Goal: Information Seeking & Learning: Compare options

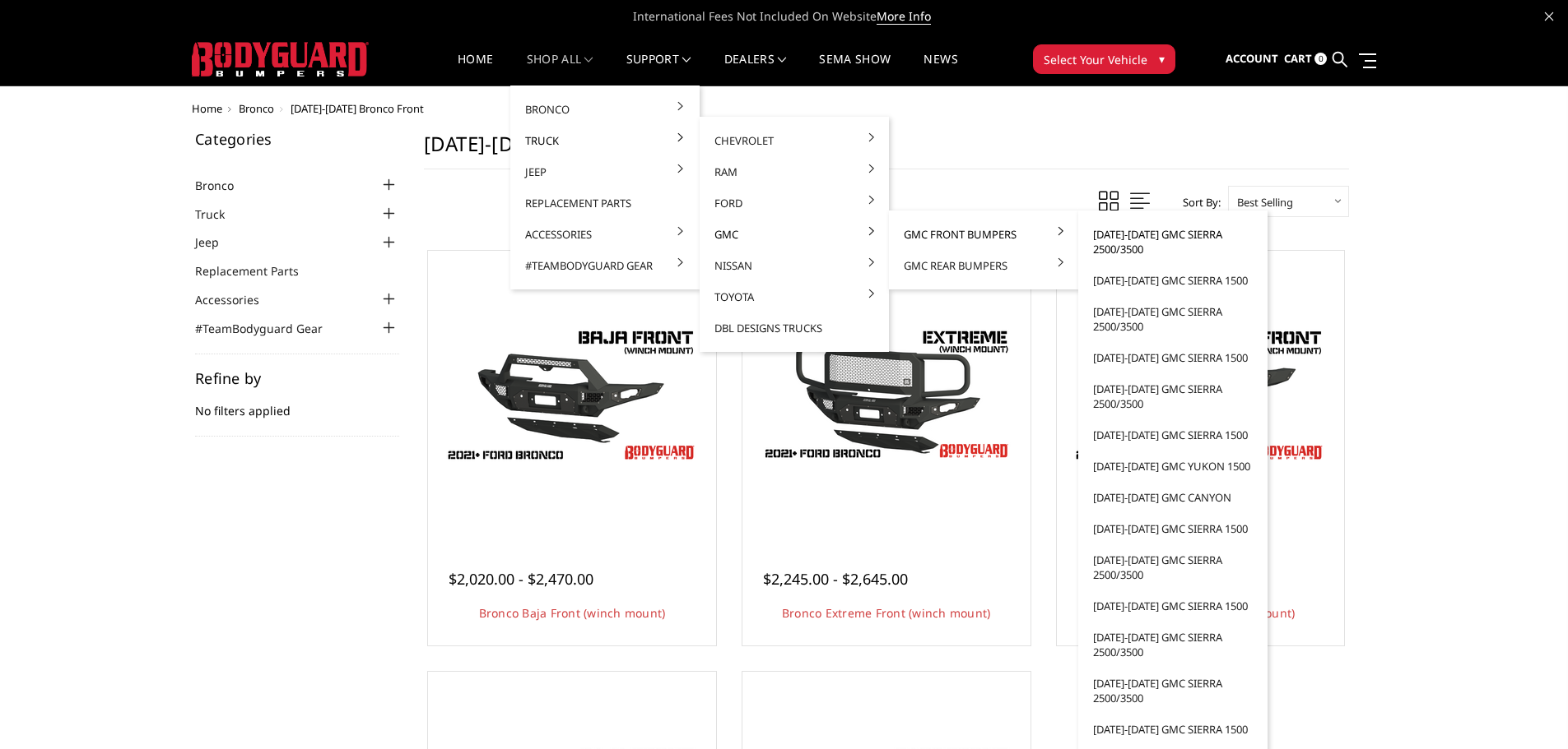
click at [1126, 241] on link "[DATE]-[DATE] GMC Sierra 2500/3500" at bounding box center [1173, 241] width 176 height 46
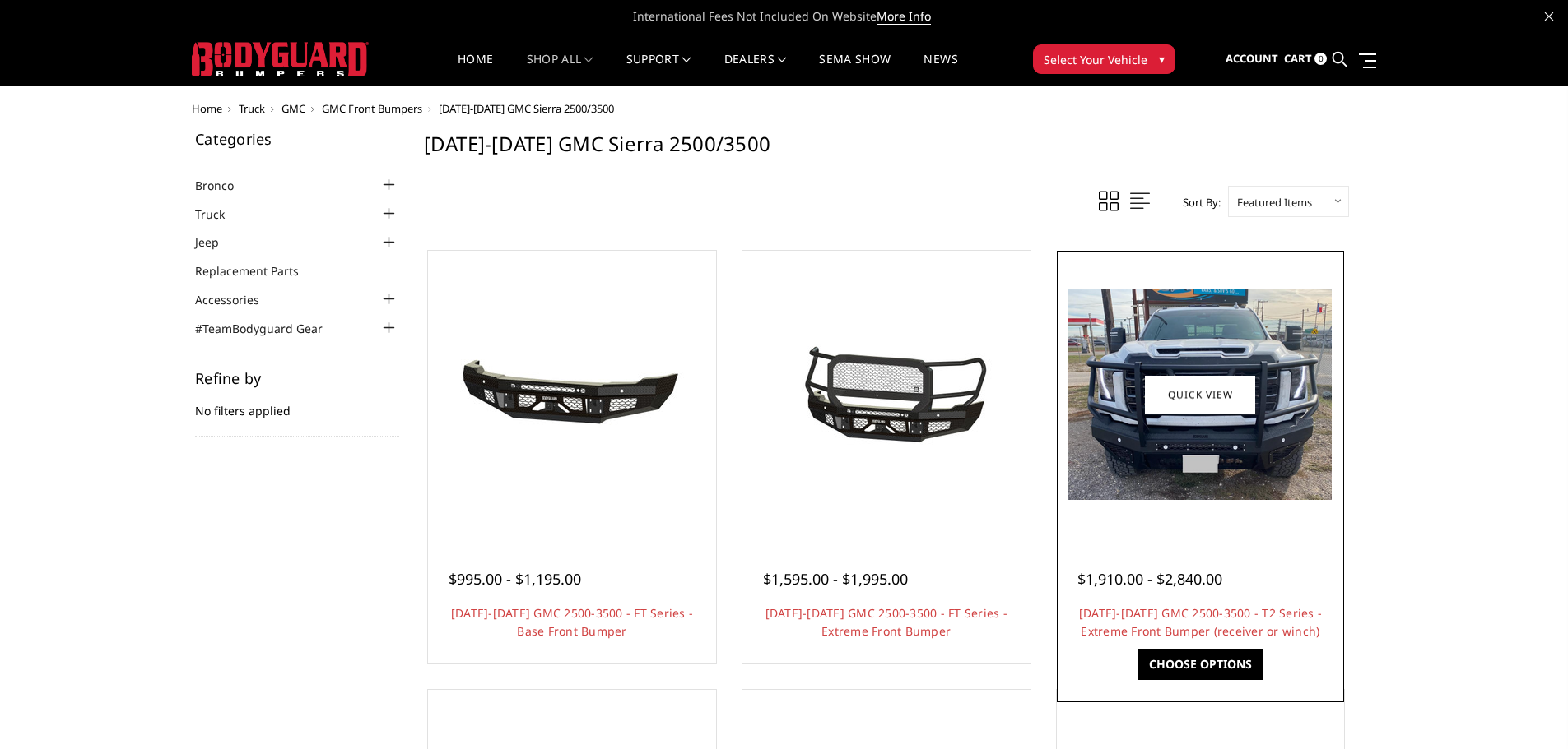
click at [1256, 330] on img at bounding box center [1200, 394] width 263 height 211
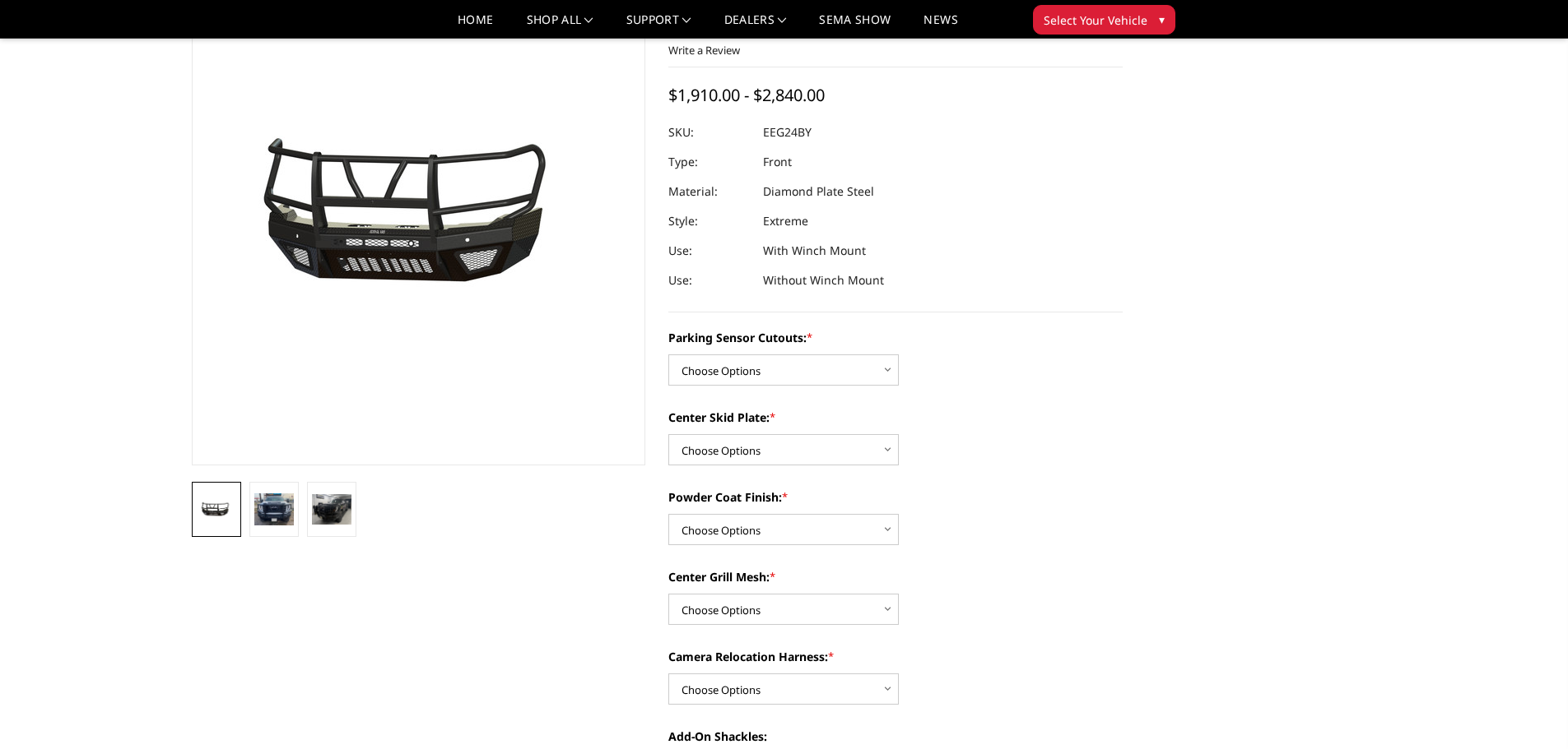
scroll to position [82, 0]
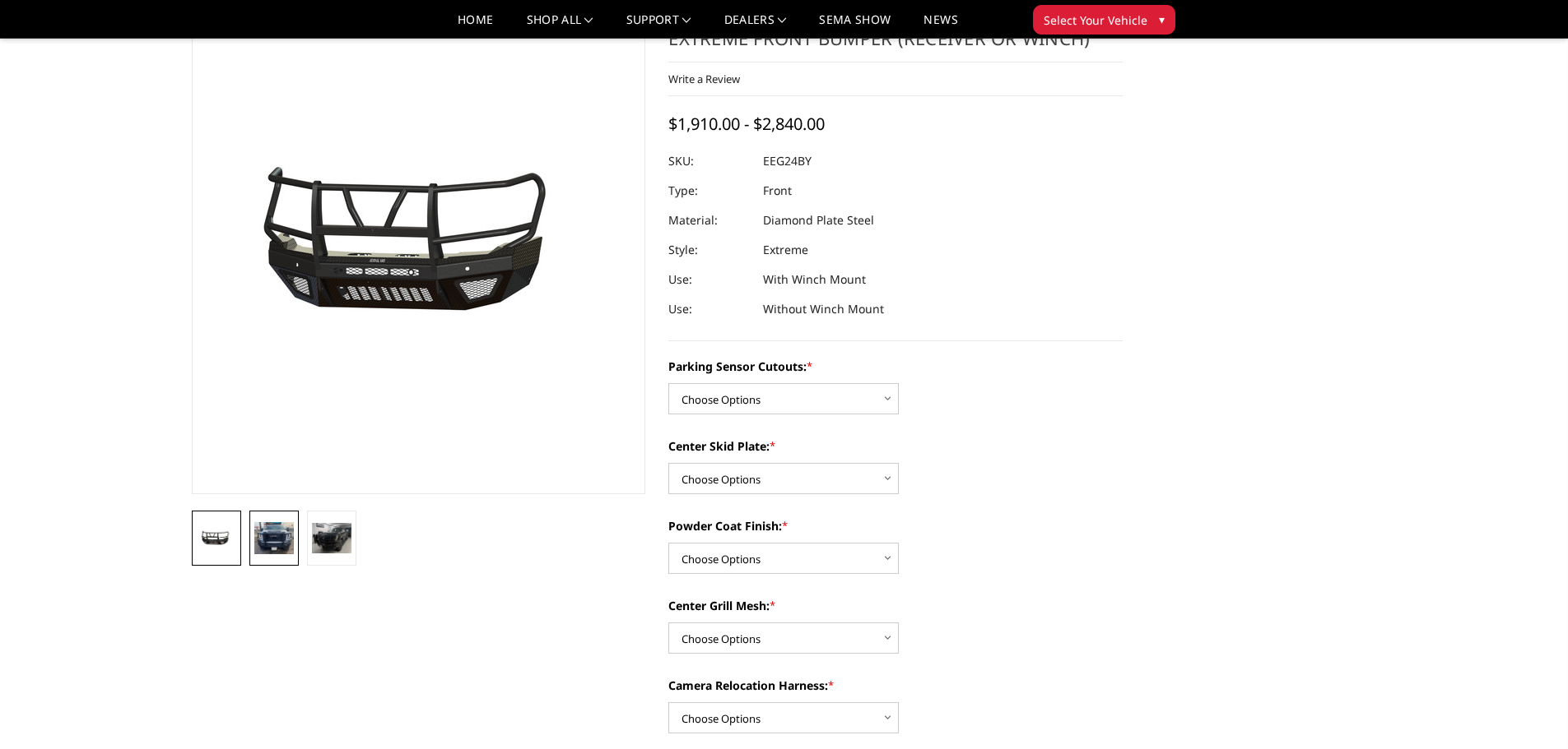
click at [279, 542] on img at bounding box center [274, 539] width 40 height 32
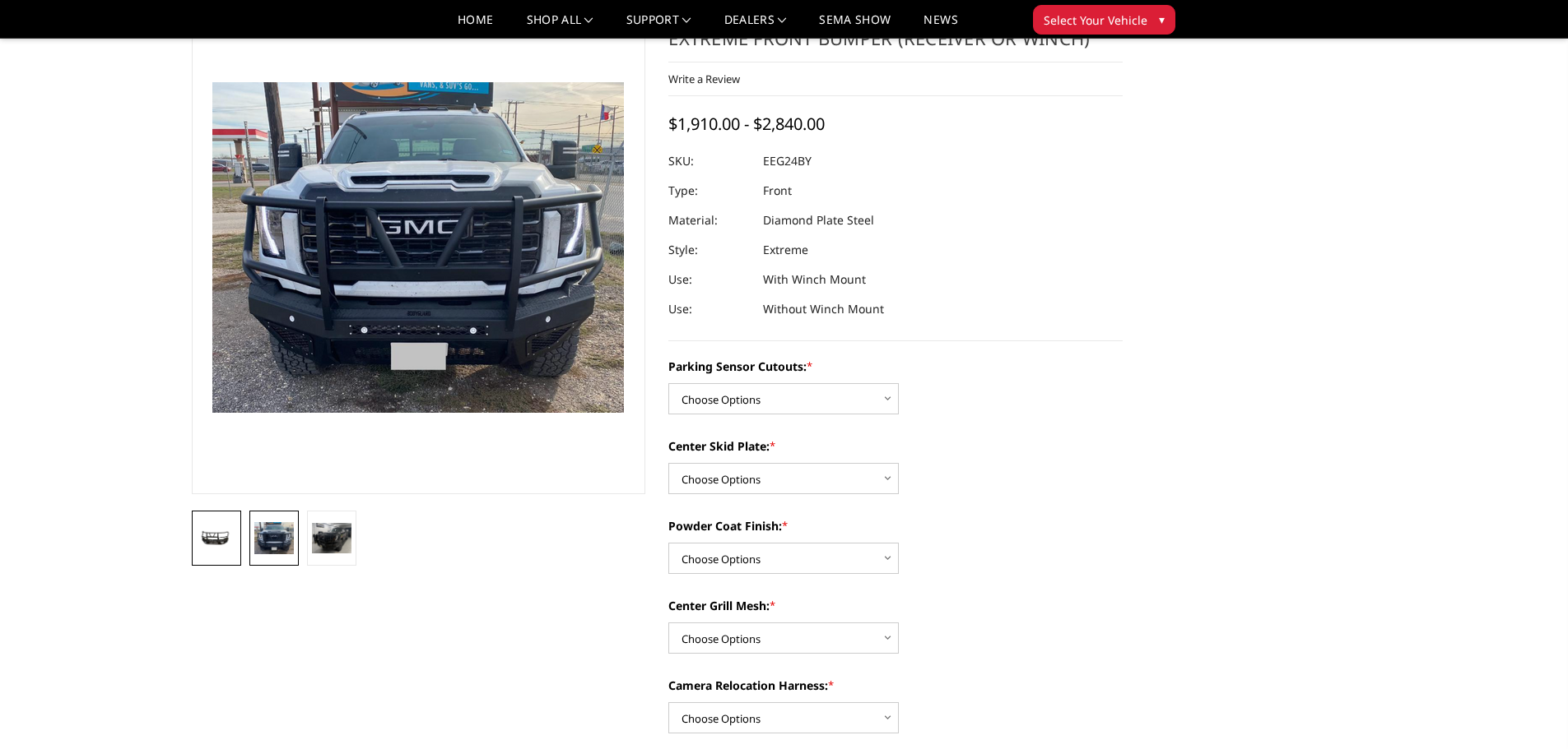
click at [226, 547] on img at bounding box center [217, 539] width 40 height 19
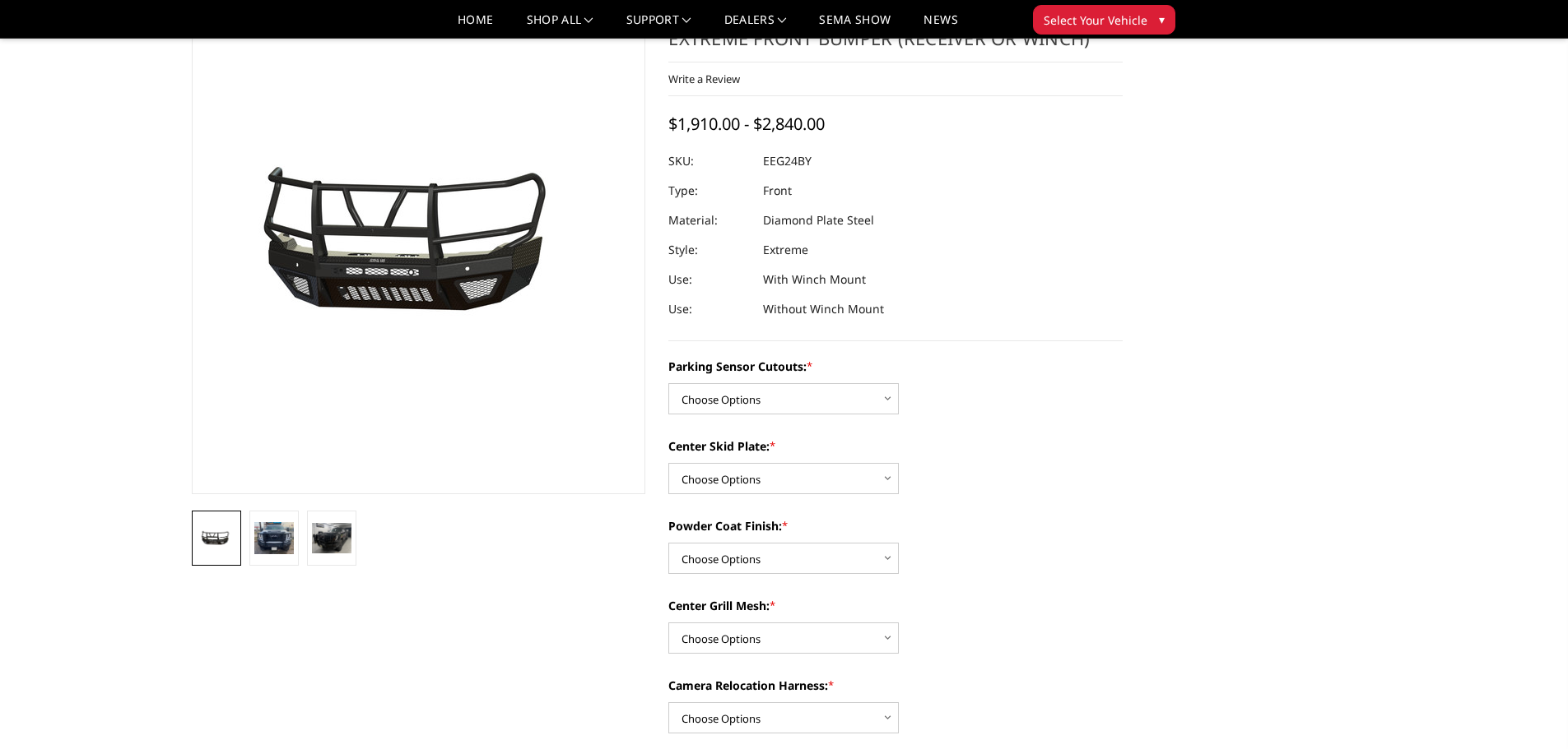
scroll to position [0, 0]
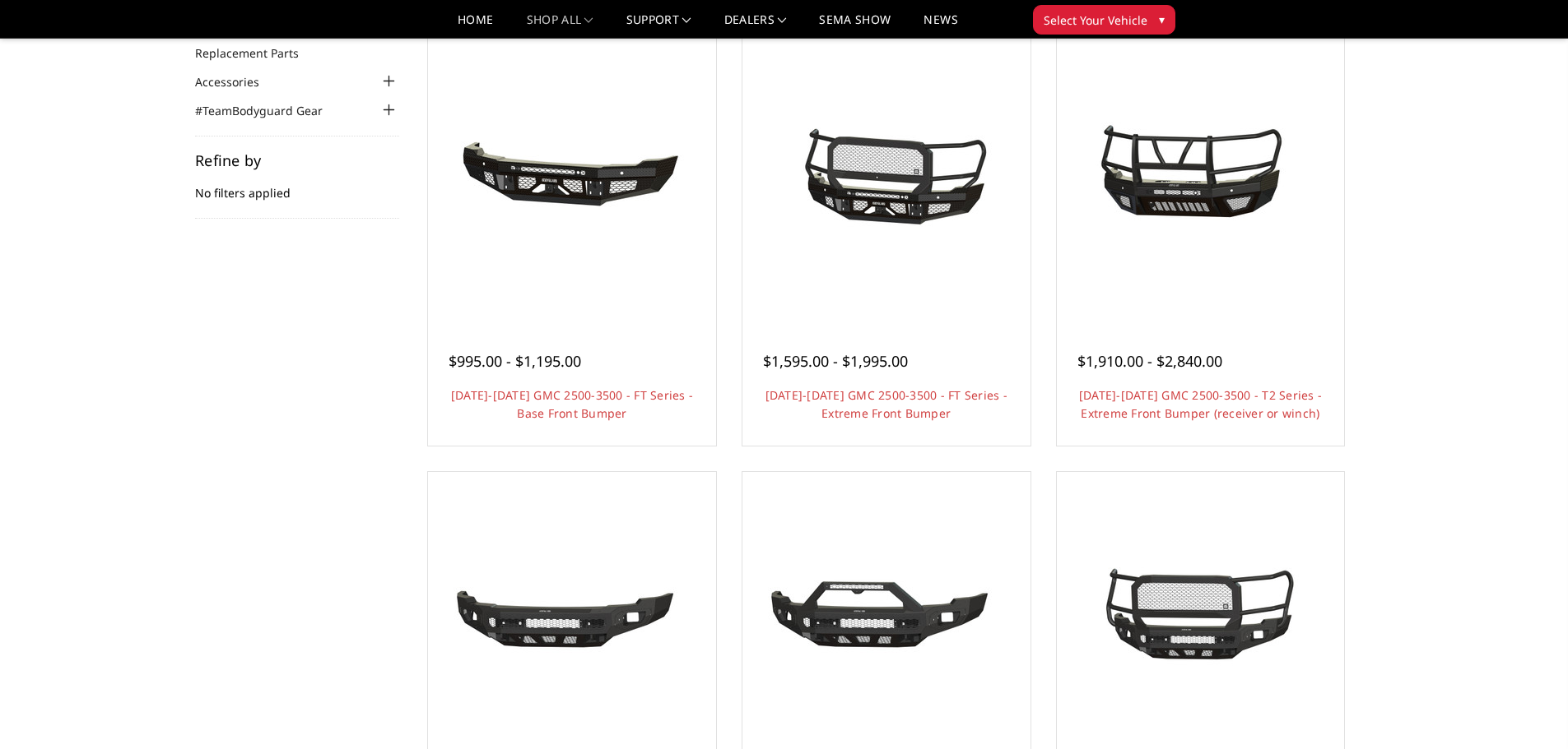
scroll to position [82, 0]
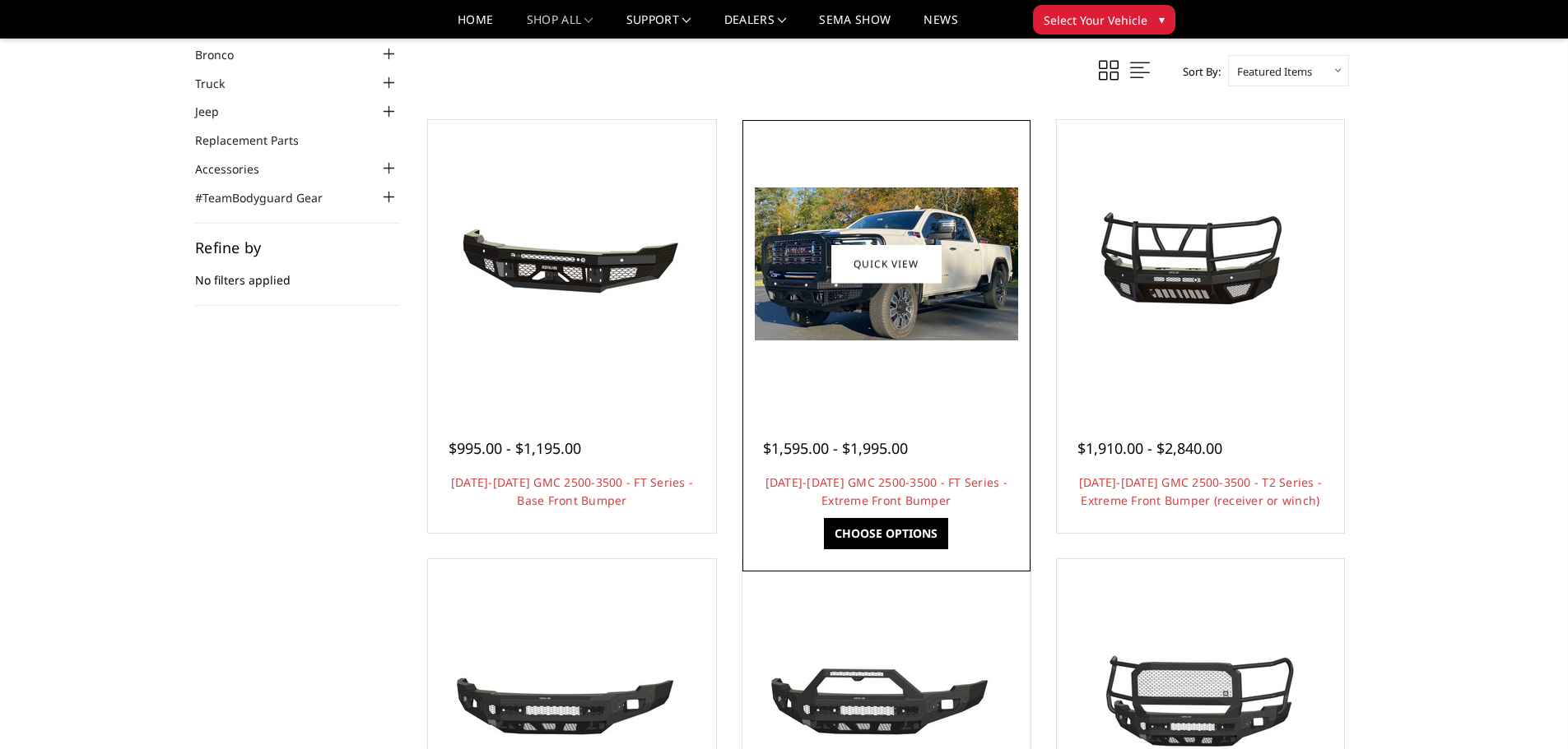
click at [864, 206] on img at bounding box center [886, 264] width 263 height 153
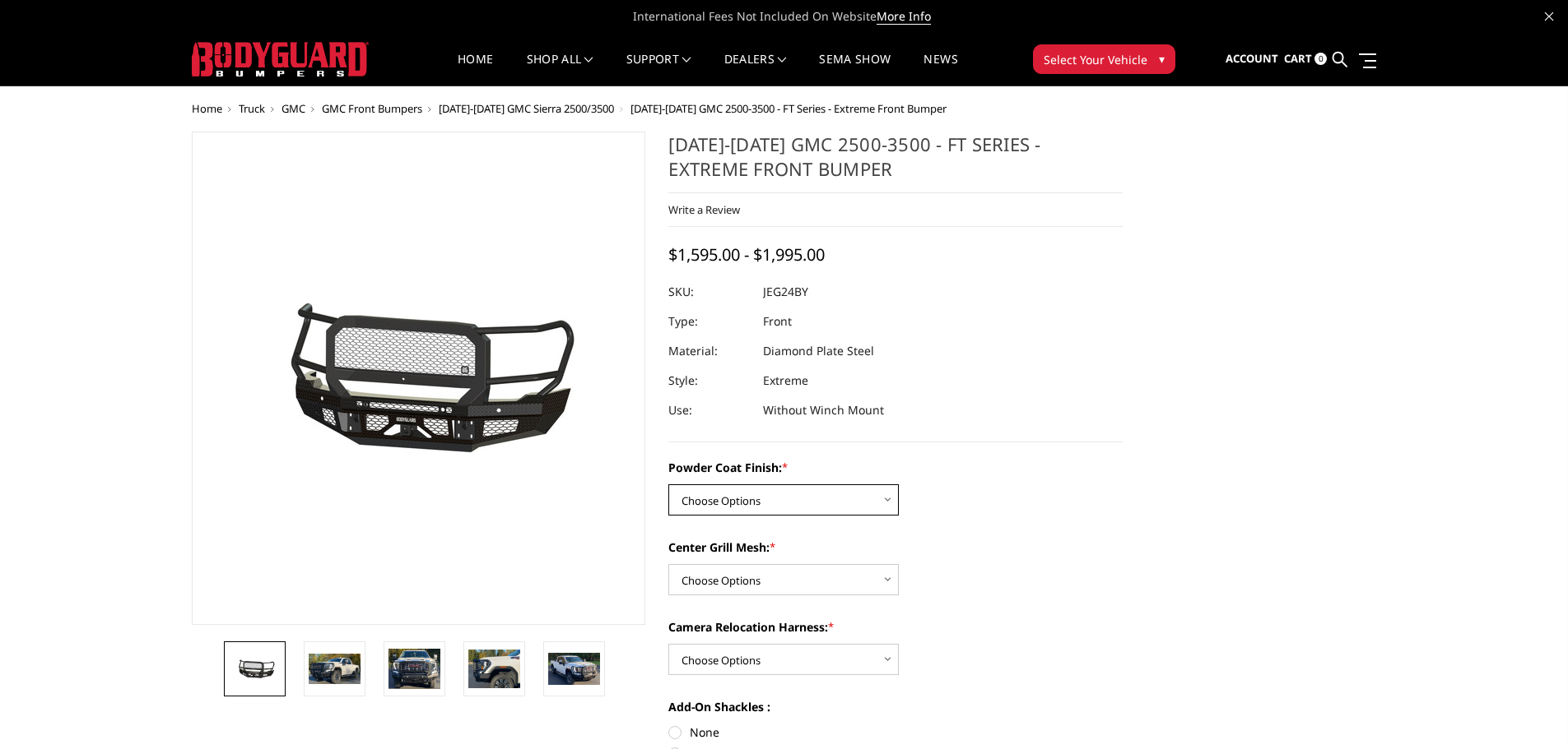
click at [759, 498] on select "Choose Options Bare Metal Gloss Black Powder Coat Textured Black Powder Coat" at bounding box center [783, 500] width 230 height 32
click at [740, 507] on select "Choose Options Bare Metal Gloss Black Powder Coat Textured Black Powder Coat" at bounding box center [783, 500] width 230 height 32
select select "3286"
click at [668, 484] on select "Choose Options Bare Metal Gloss Black Powder Coat Textured Black Powder Coat" at bounding box center [783, 500] width 230 height 32
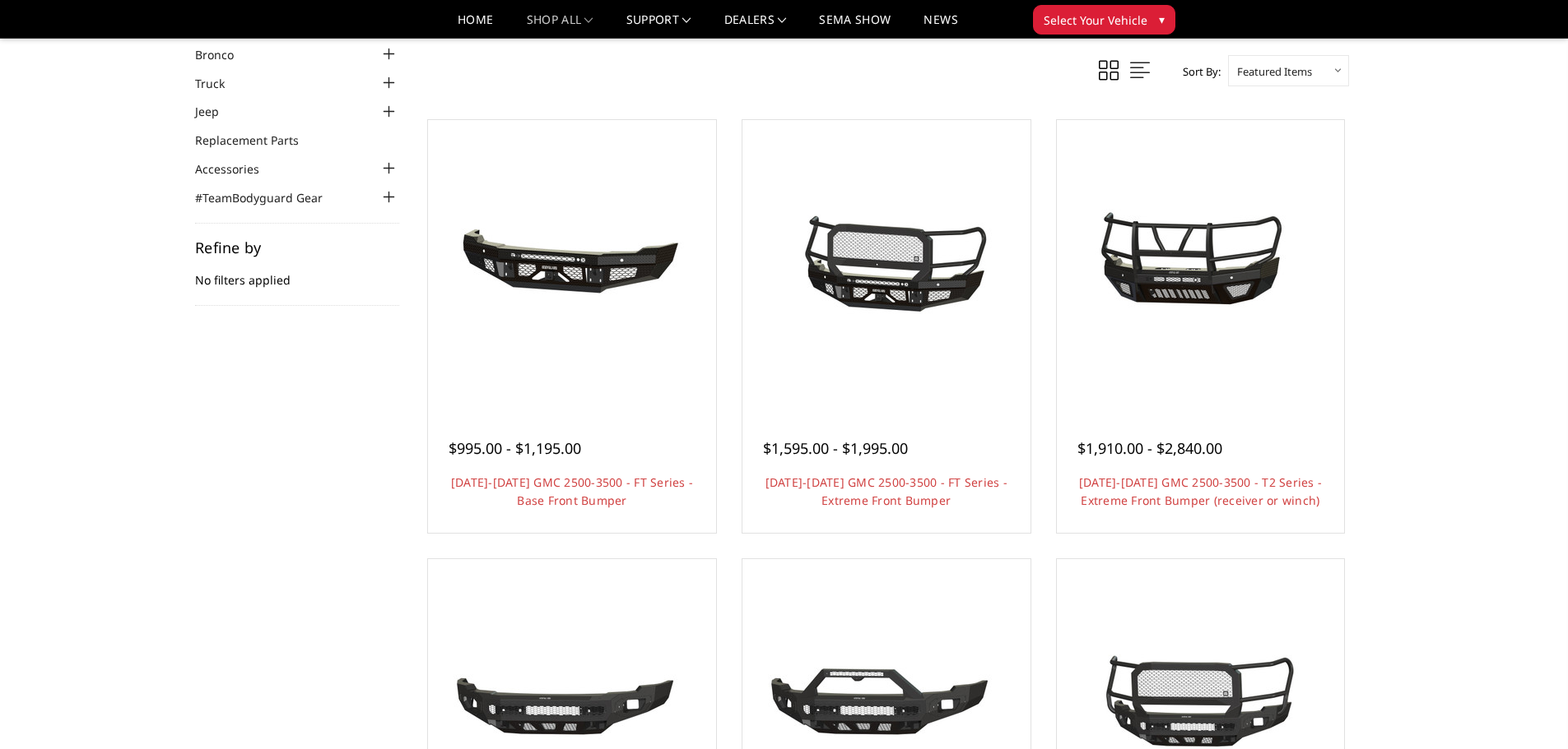
scroll to position [411, 0]
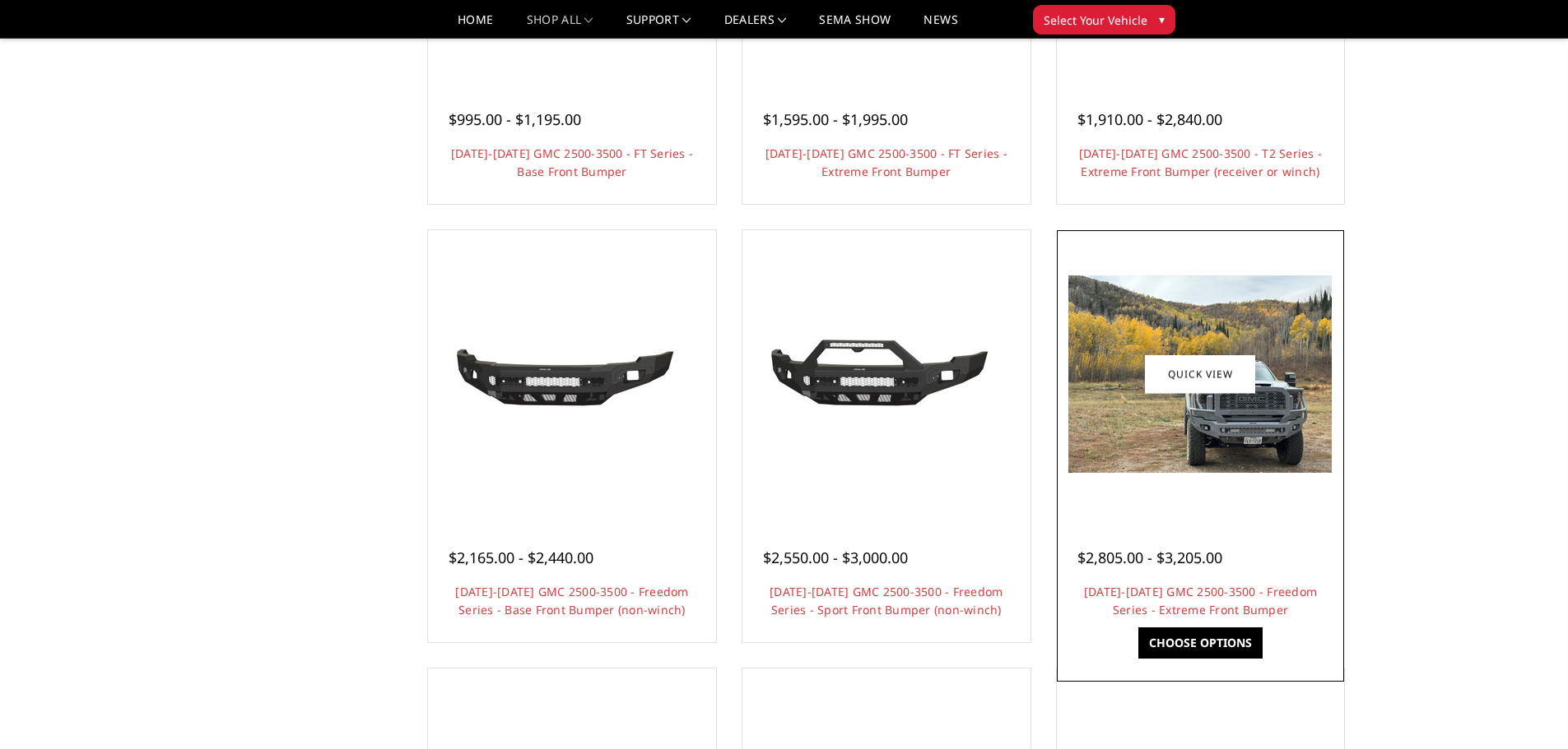
click at [1210, 312] on img at bounding box center [1200, 374] width 263 height 198
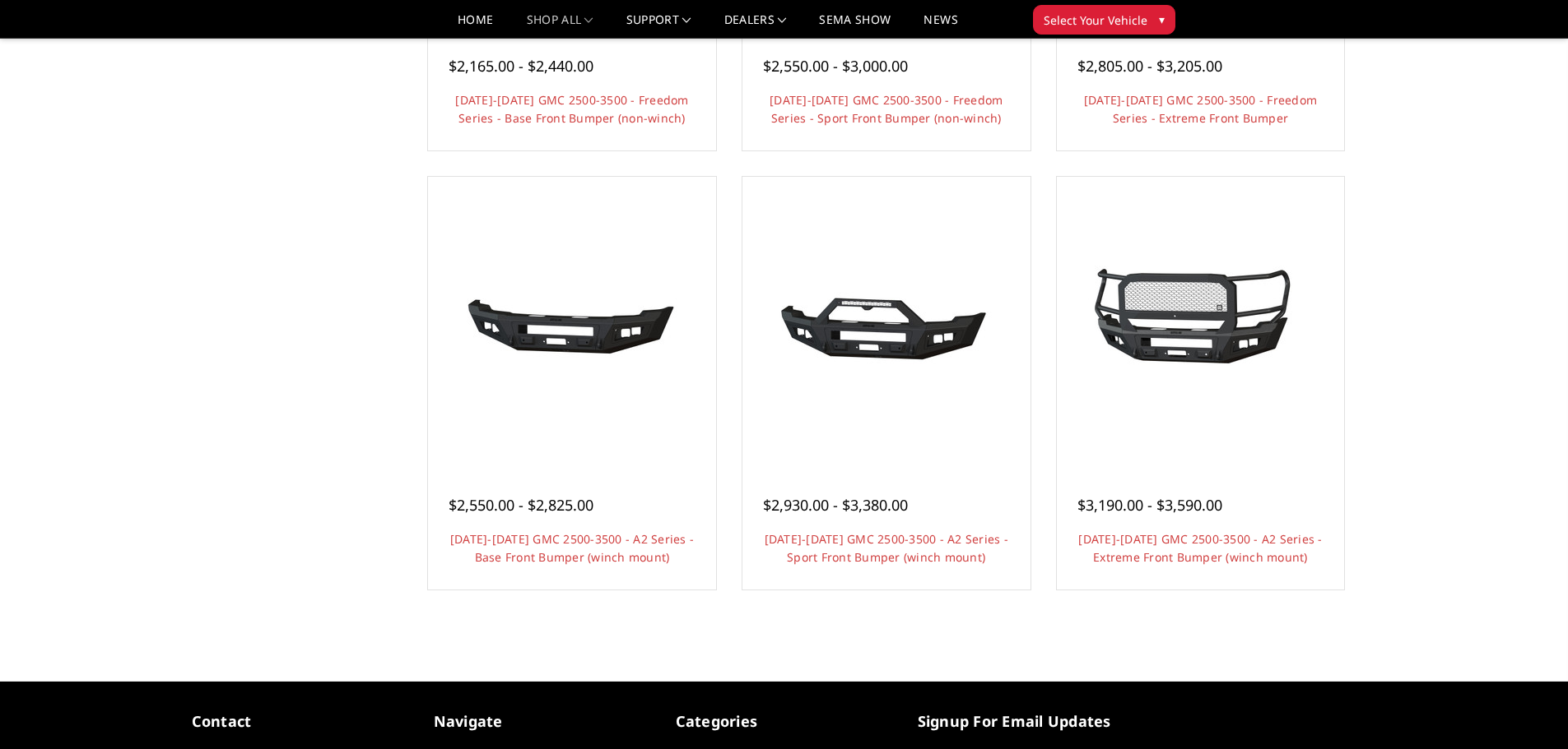
scroll to position [905, 0]
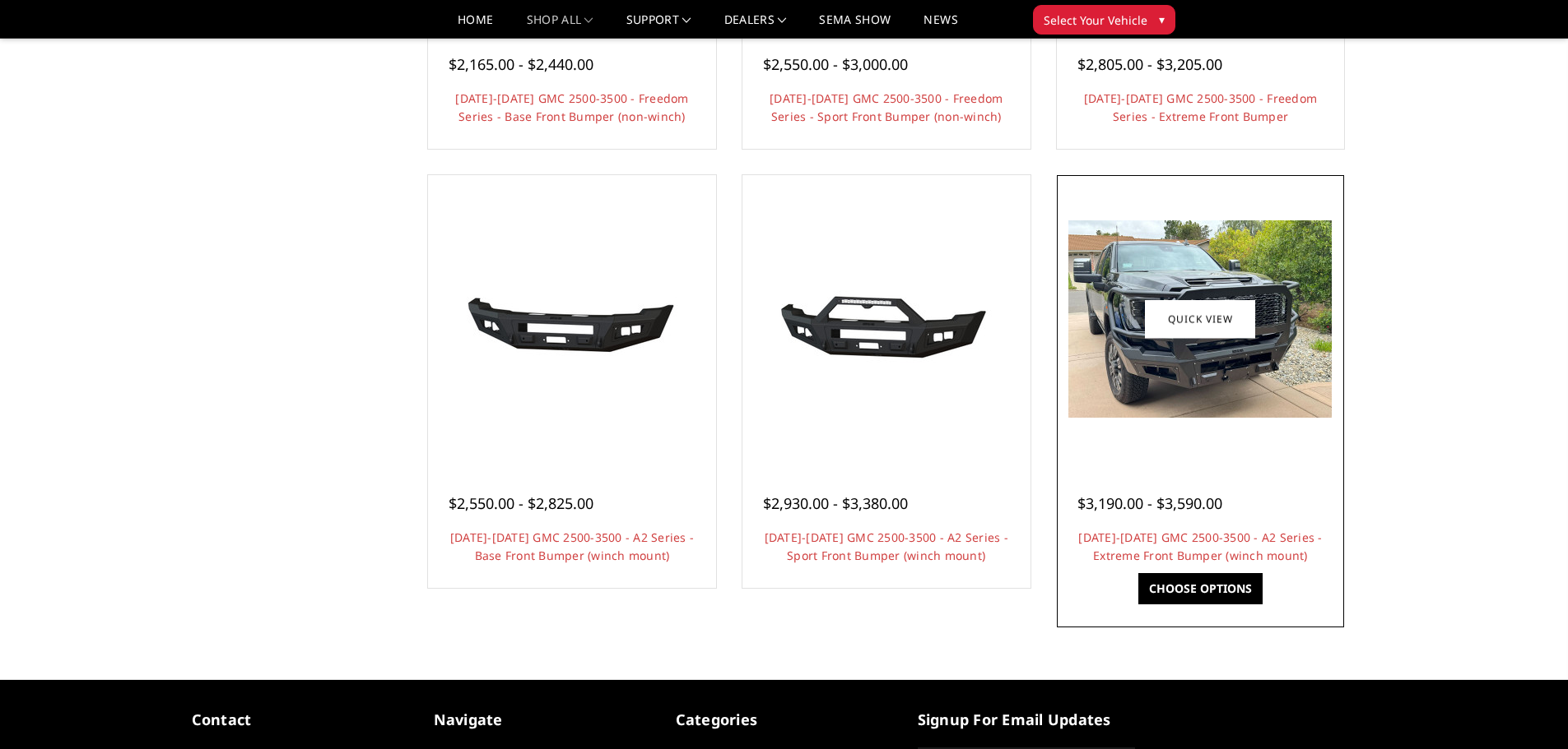
click at [1175, 278] on img at bounding box center [1200, 319] width 263 height 198
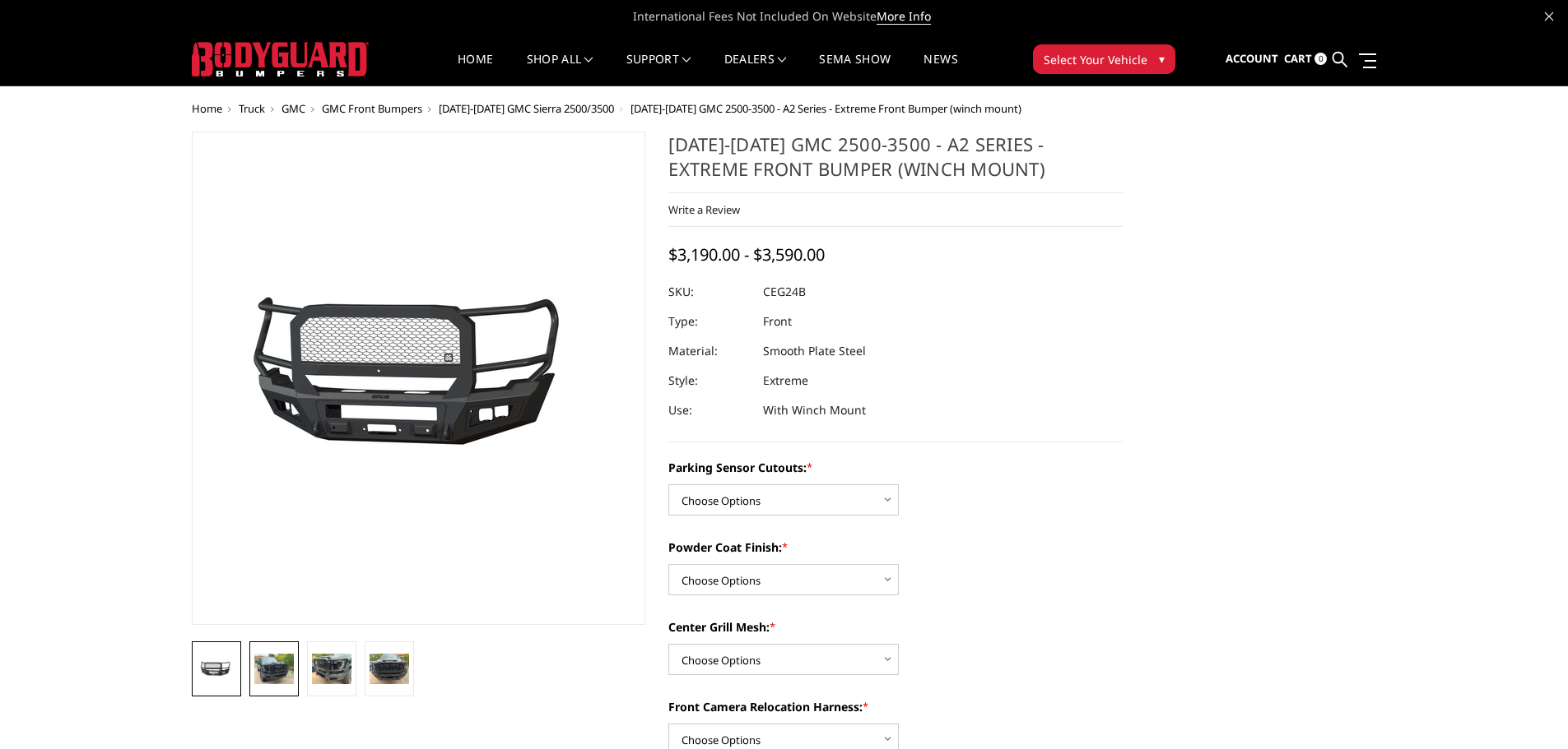
click at [288, 671] on img at bounding box center [274, 669] width 40 height 30
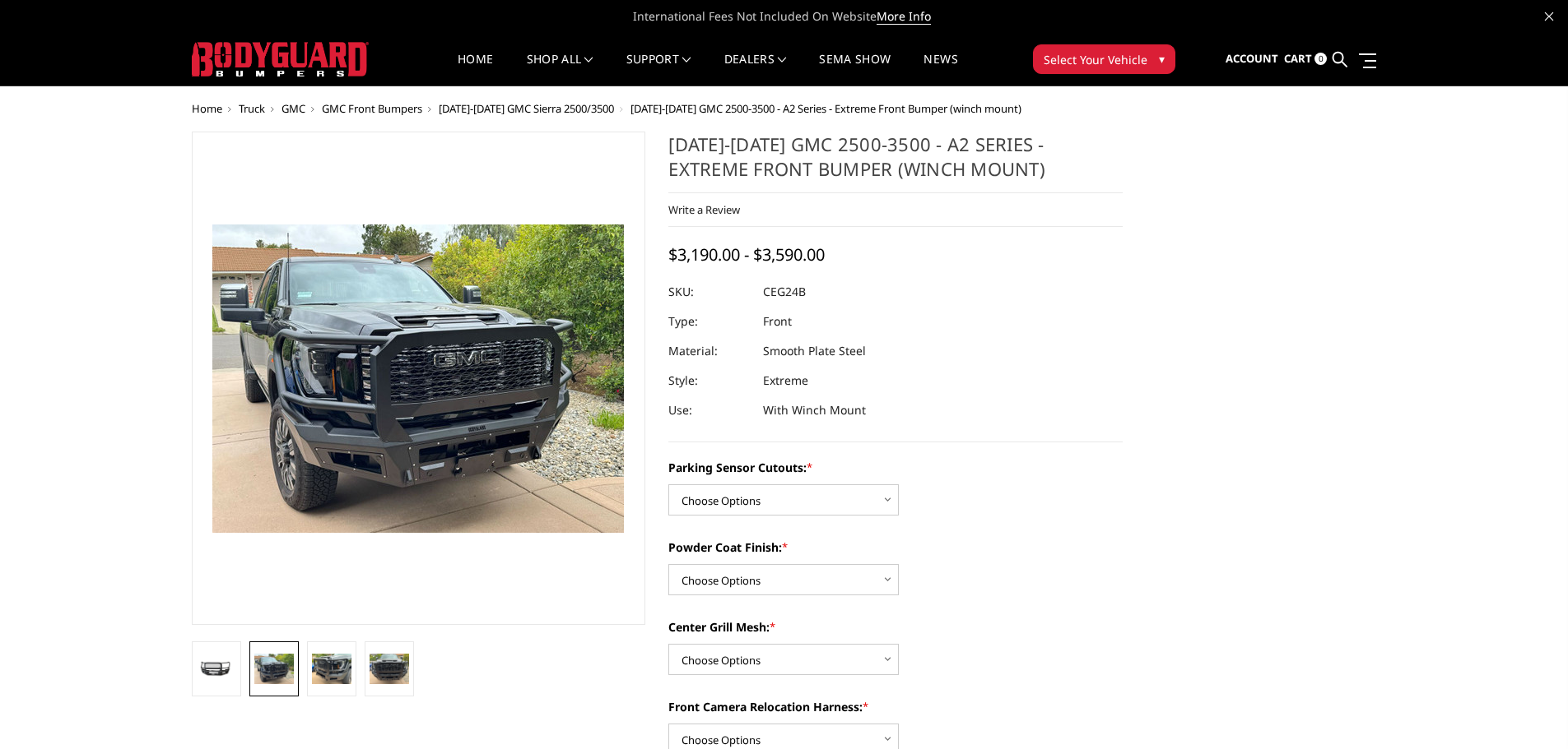
click at [249, 671] on link at bounding box center [274, 669] width 49 height 55
click at [240, 666] on link at bounding box center [217, 669] width 49 height 55
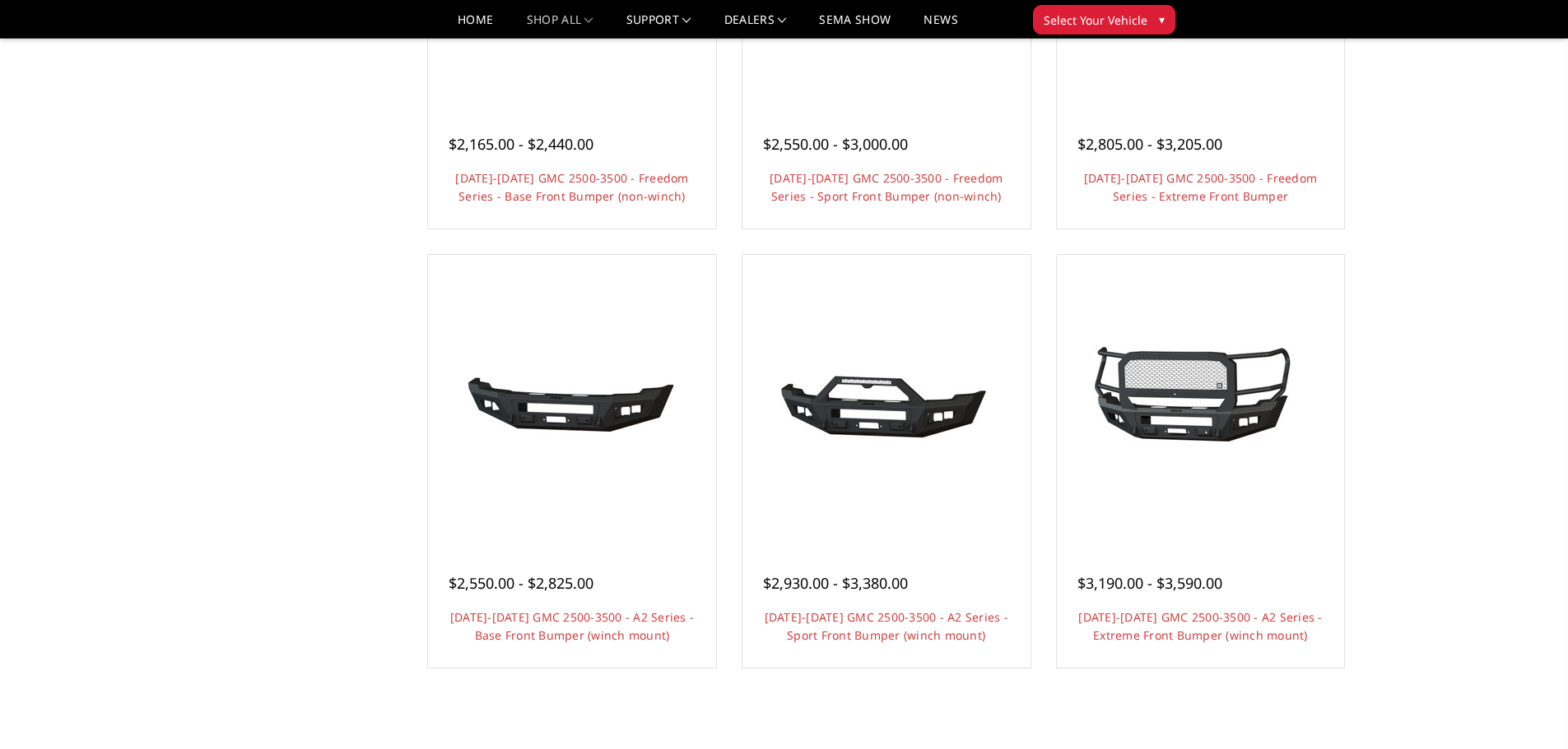
scroll to position [905, 0]
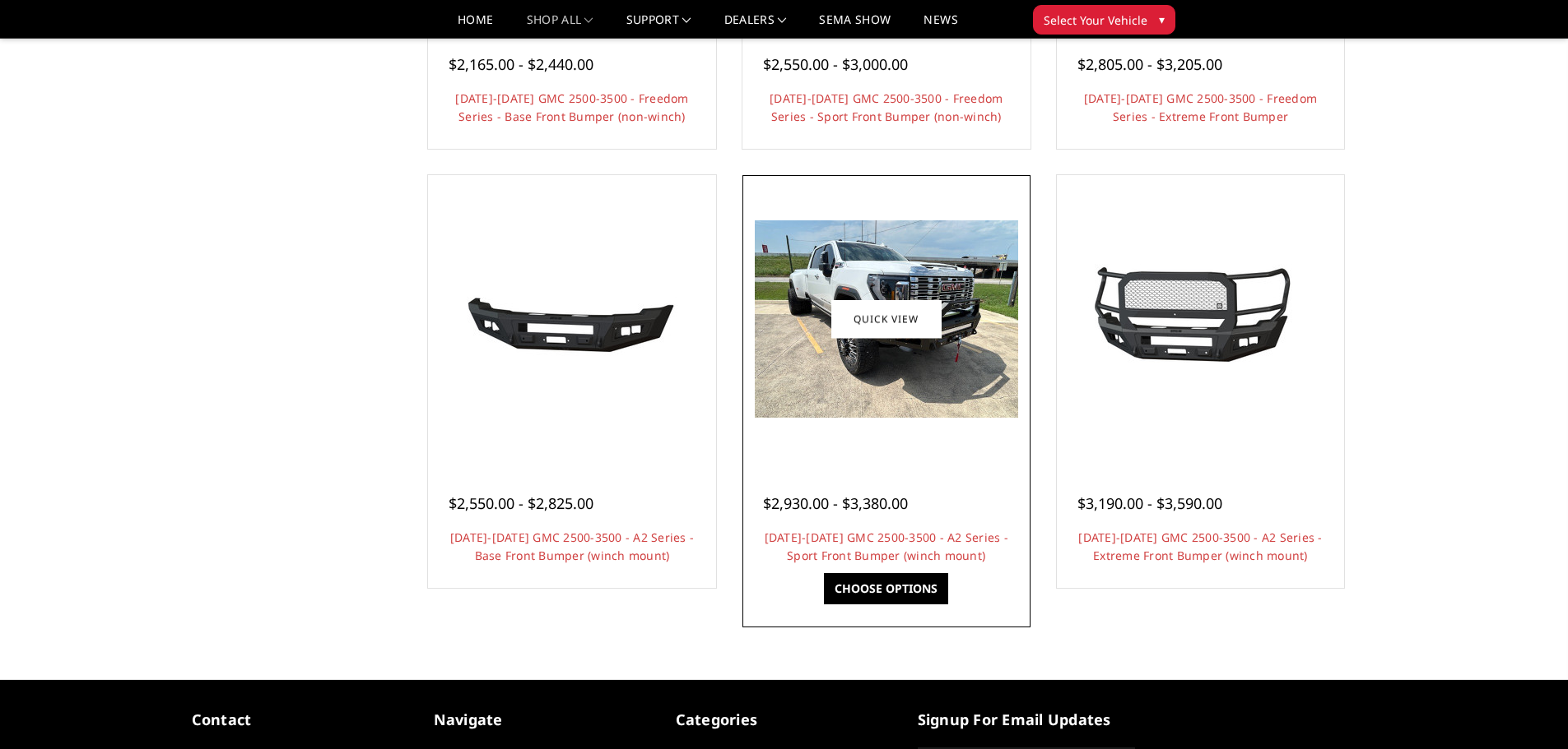
click at [908, 260] on img at bounding box center [886, 319] width 263 height 198
